Goal: Check status: Check status

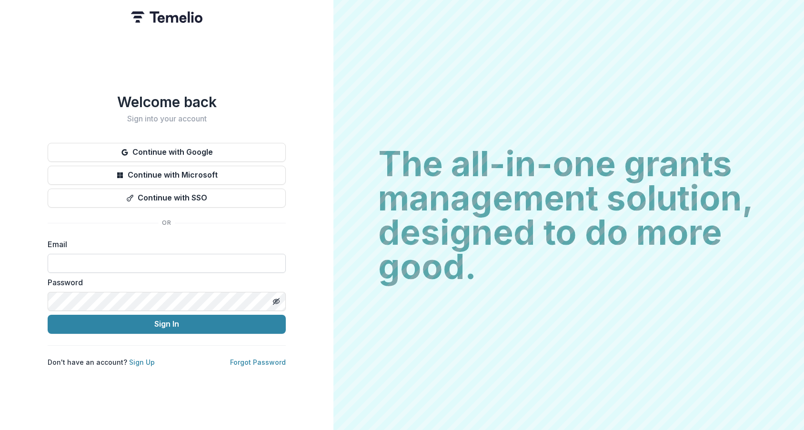
click at [172, 254] on input at bounding box center [167, 263] width 238 height 19
type input "**********"
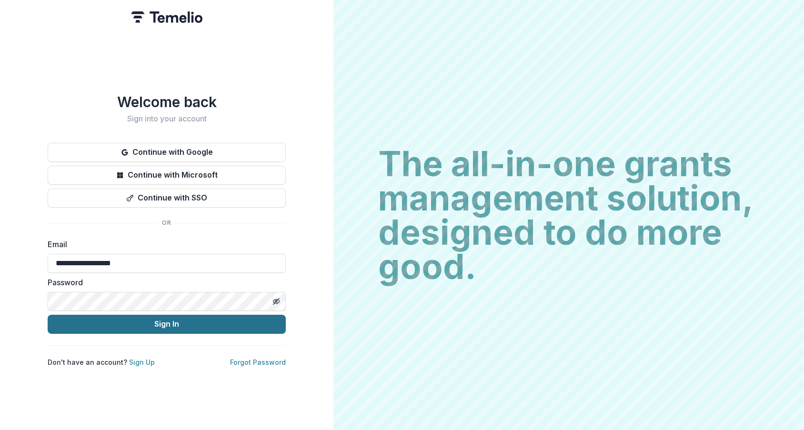
click at [146, 322] on button "Sign In" at bounding box center [167, 324] width 238 height 19
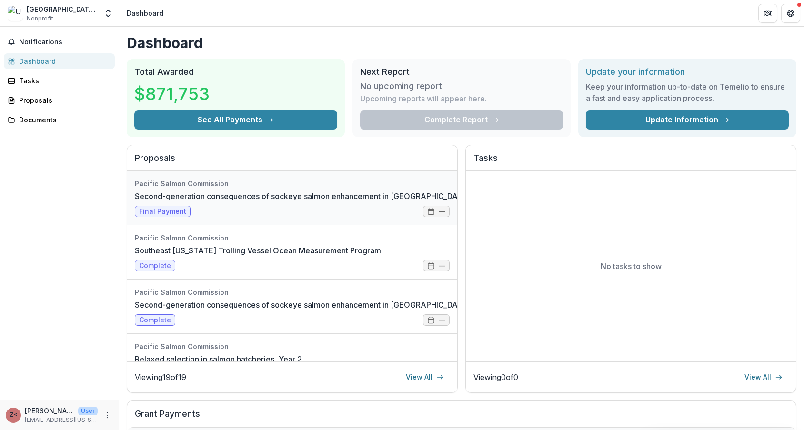
click at [275, 202] on link "Second-generation consequences of sockeye salmon enhancement in [GEOGRAPHIC_DAT…" at bounding box center [340, 195] width 411 height 11
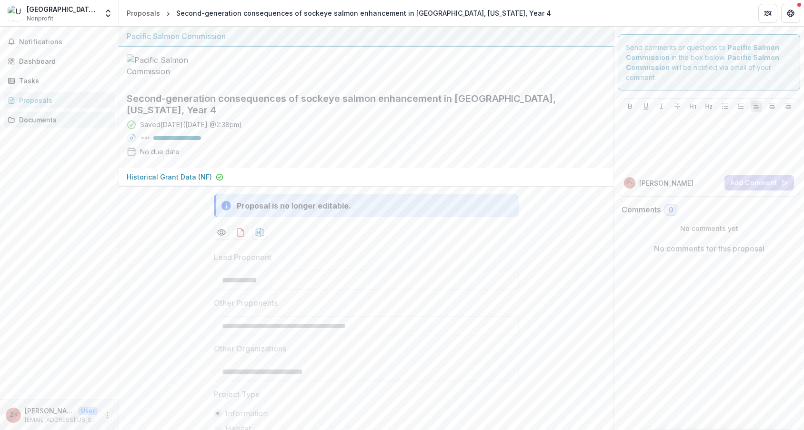
click at [20, 118] on div "Documents" at bounding box center [63, 120] width 88 height 10
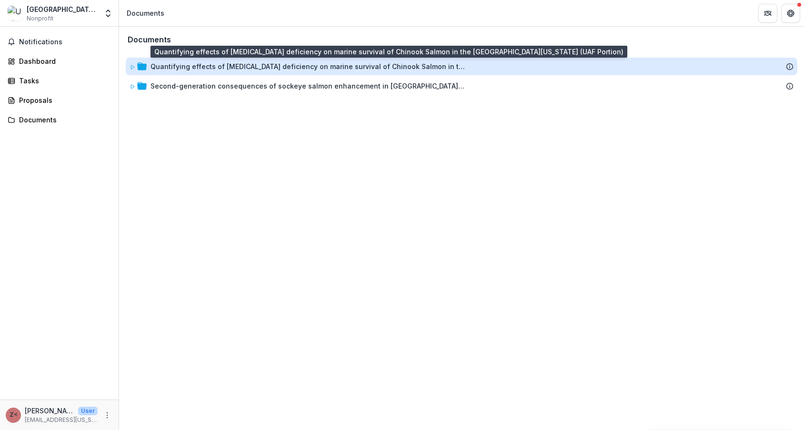
click at [345, 66] on div "Quantifying effects of [MEDICAL_DATA] deficiency on marine survival of Chinook …" at bounding box center [307, 66] width 314 height 10
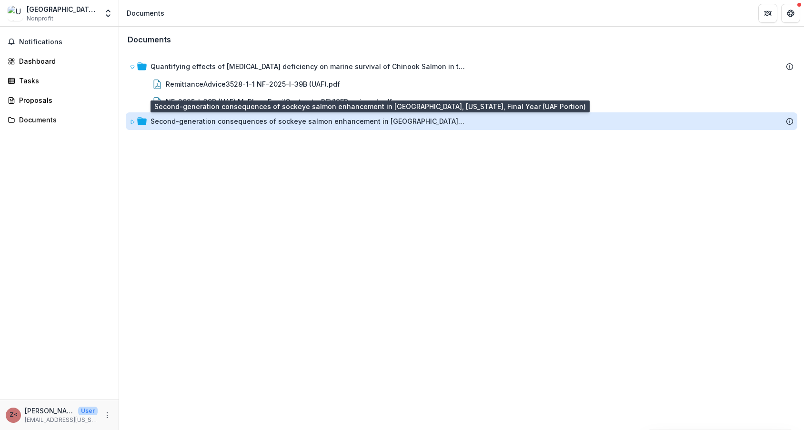
click at [332, 123] on div "Second-generation consequences of sockeye salmon enhancement in [GEOGRAPHIC_DAT…" at bounding box center [307, 121] width 314 height 10
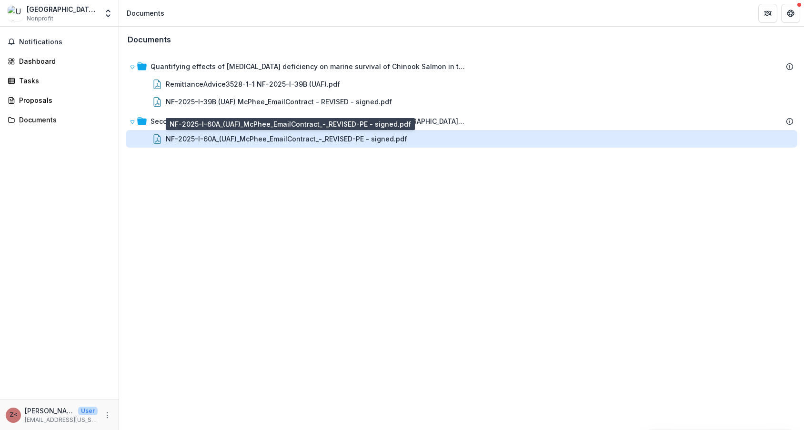
click at [330, 144] on div "NF-2025-I-60A_(UAF)_McPhee_EmailContract_-_REVISED-PE - signed.pdf" at bounding box center [286, 139] width 241 height 10
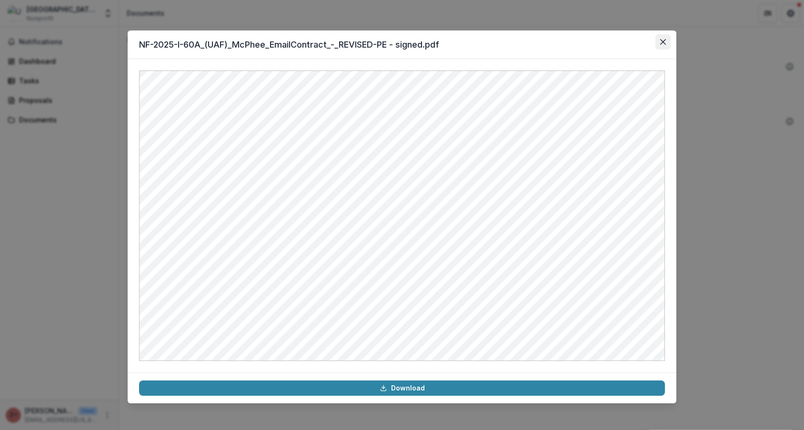
click at [663, 41] on icon "Close" at bounding box center [663, 42] width 6 height 6
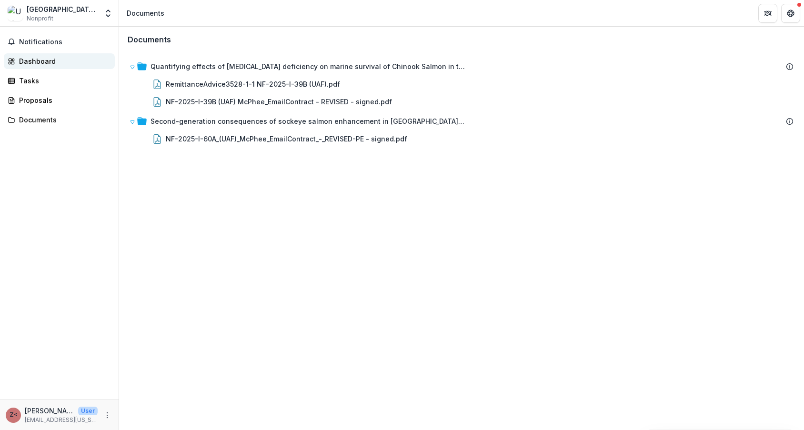
click at [26, 57] on div "Dashboard" at bounding box center [63, 61] width 88 height 10
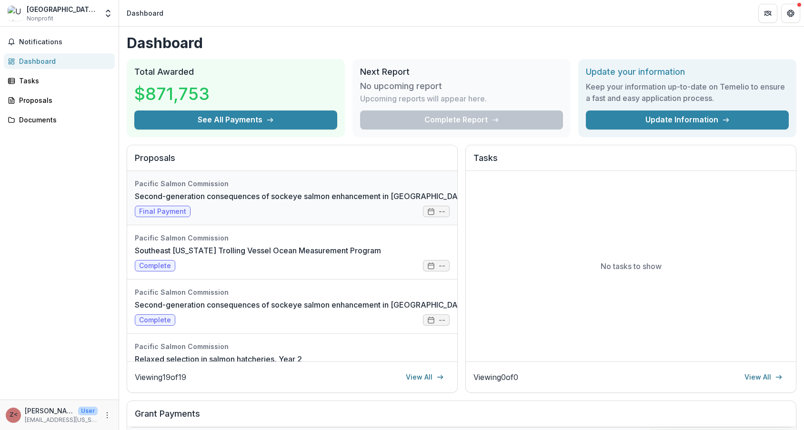
click at [286, 202] on link "Second-generation consequences of sockeye salmon enhancement in [GEOGRAPHIC_DAT…" at bounding box center [340, 195] width 411 height 11
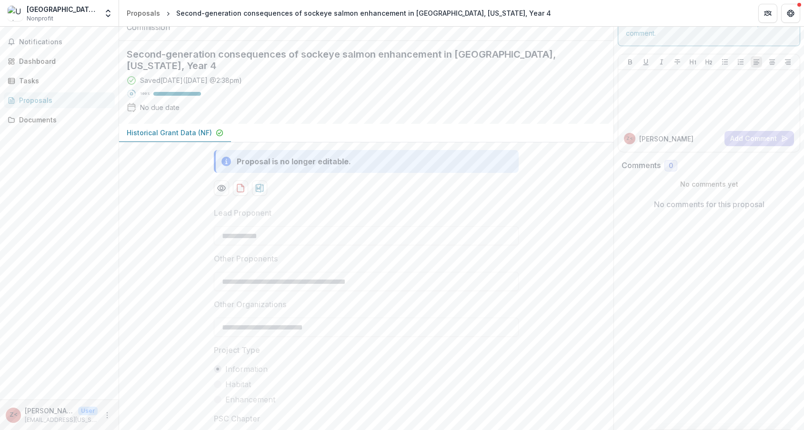
scroll to position [222, 0]
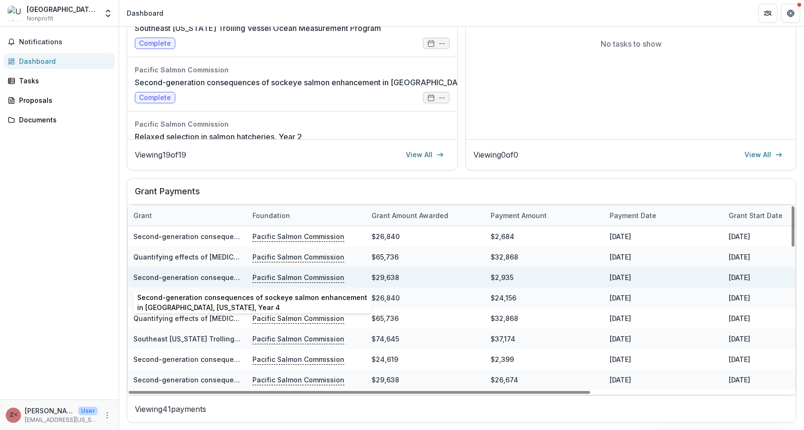
click at [200, 277] on link "Second-generation consequences of sockeye salmon enhancement in [GEOGRAPHIC_DAT…" at bounding box center [320, 277] width 375 height 8
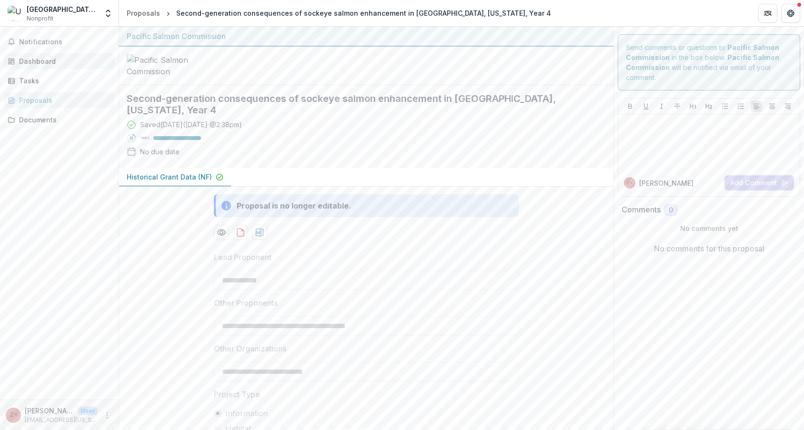
click at [36, 59] on div "Dashboard" at bounding box center [63, 61] width 88 height 10
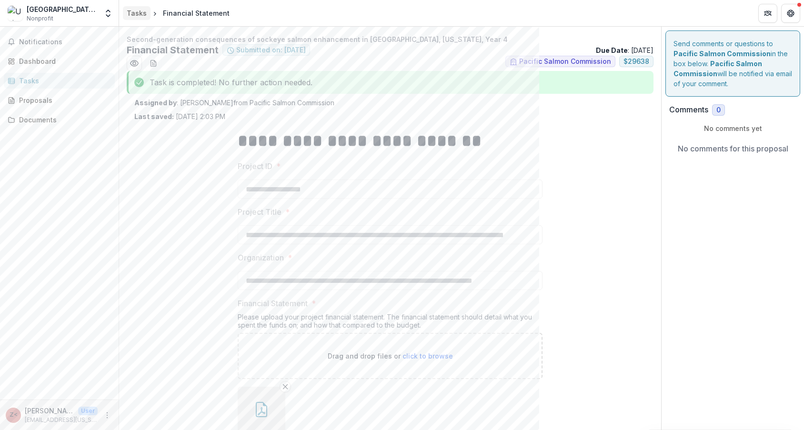
click at [141, 10] on div "Tasks" at bounding box center [137, 13] width 20 height 10
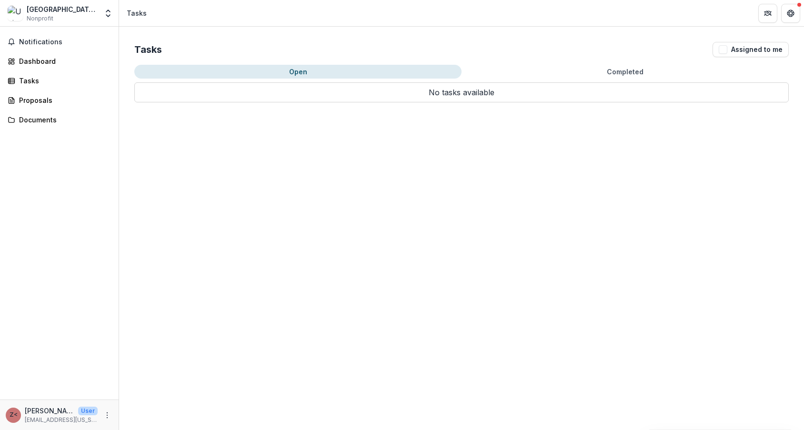
click at [634, 72] on button "Completed" at bounding box center [624, 72] width 327 height 14
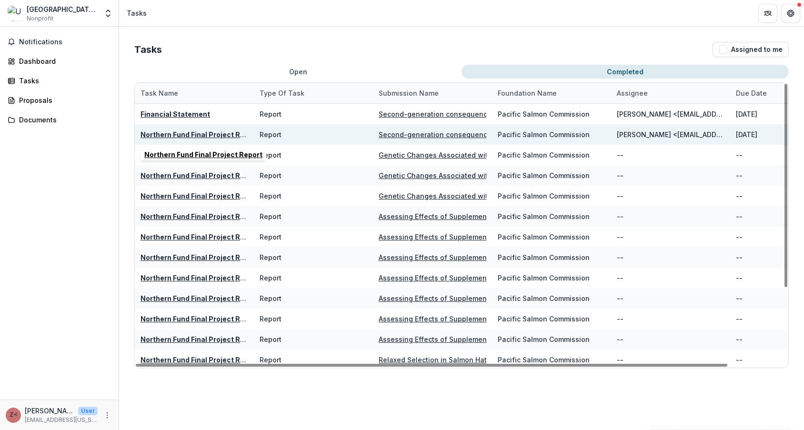
click at [215, 136] on u "Northern Fund Final Project Report" at bounding box center [199, 134] width 118 height 8
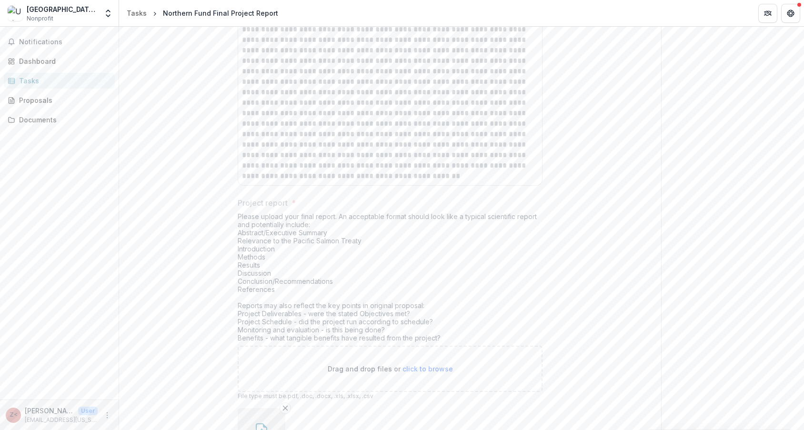
scroll to position [550, 0]
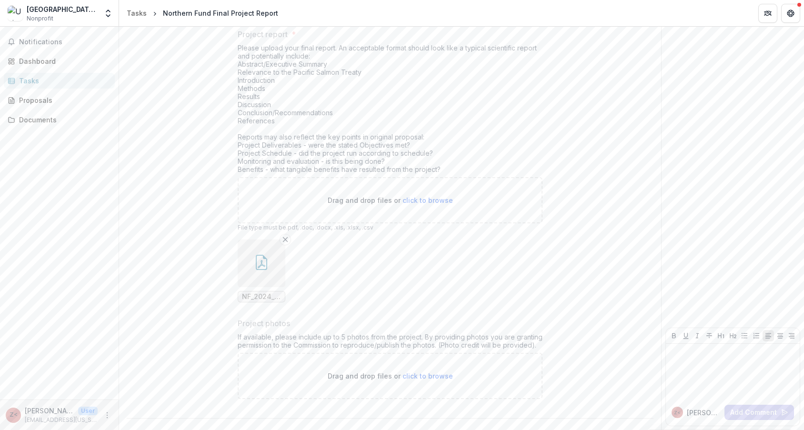
click at [256, 257] on icon "button" at bounding box center [261, 262] width 11 height 15
